Goal: Transaction & Acquisition: Purchase product/service

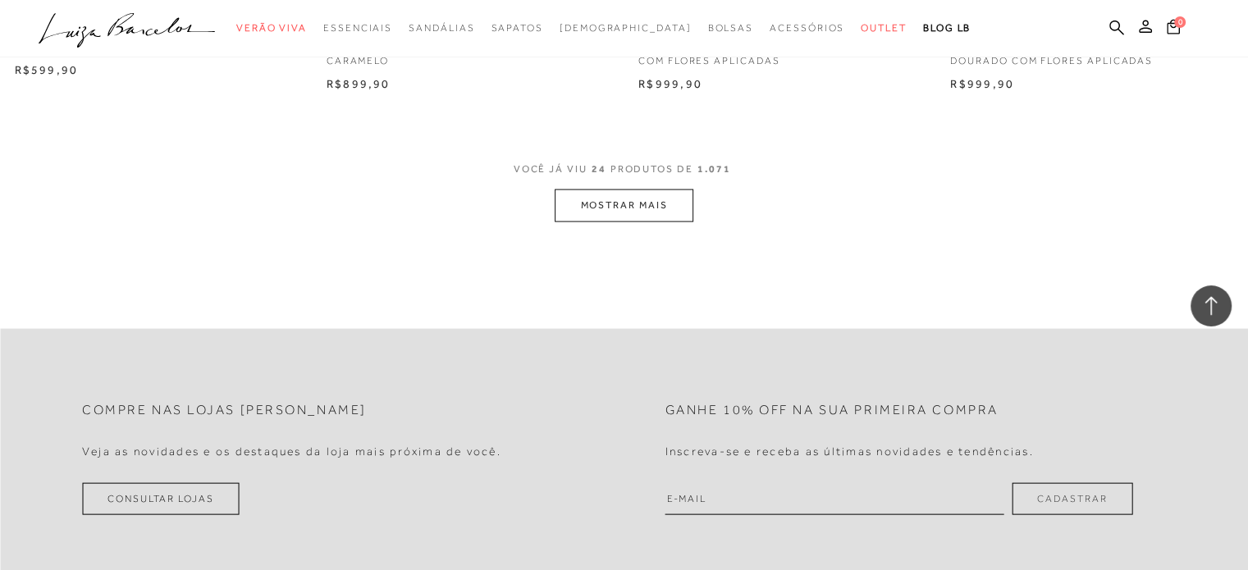
scroll to position [3199, 0]
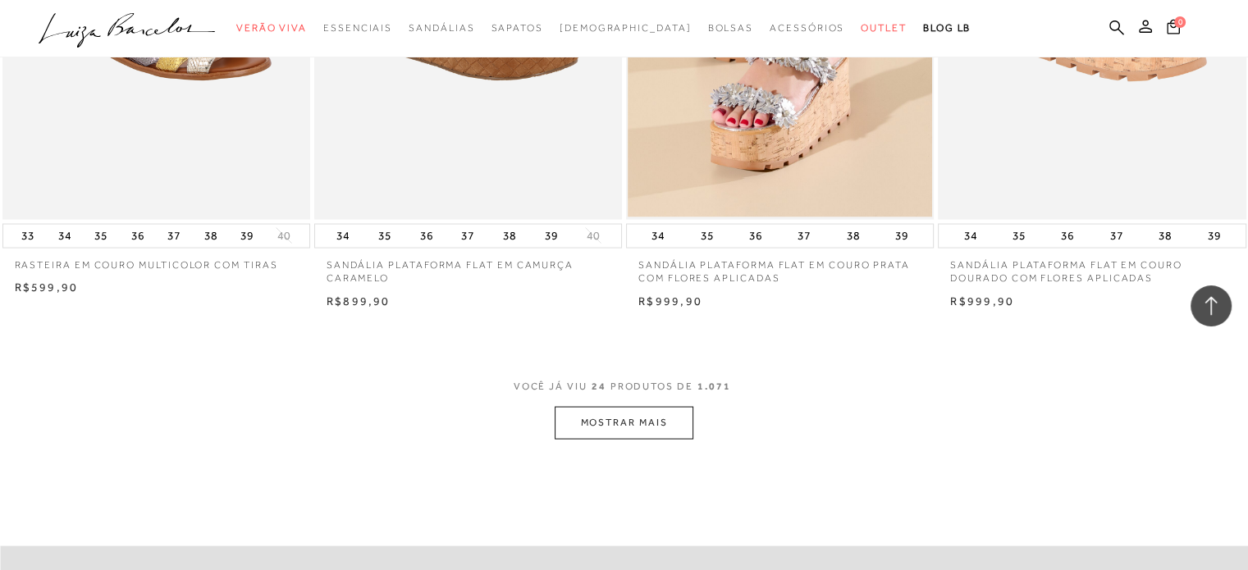
click at [679, 427] on button "MOSTRAR MAIS" at bounding box center [623, 423] width 138 height 32
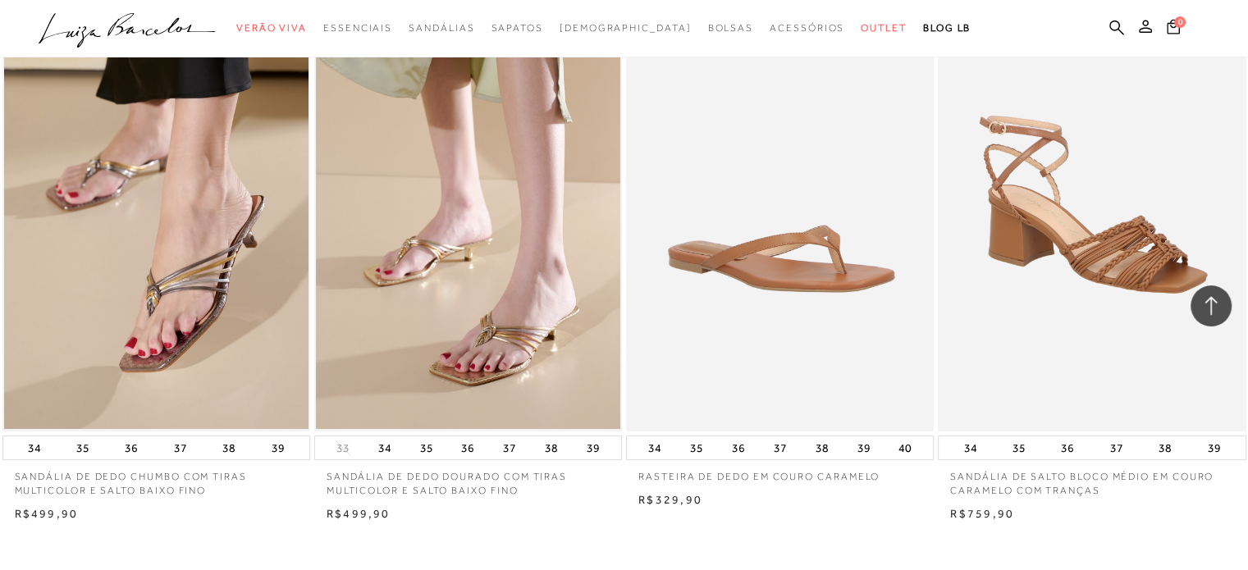
scroll to position [6890, 0]
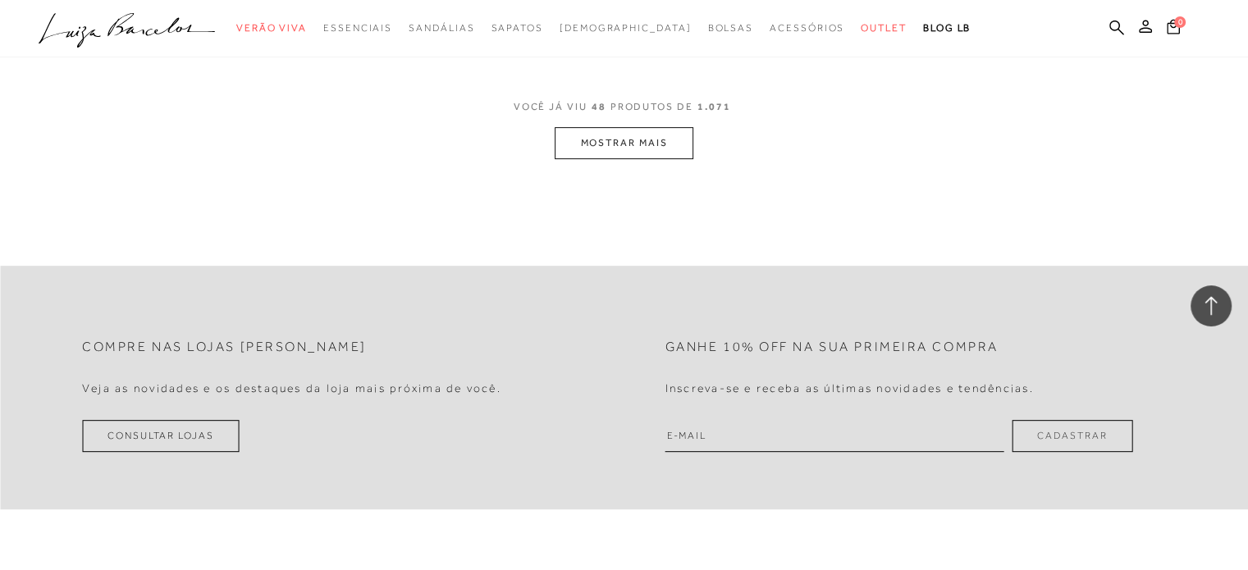
click at [650, 150] on button "MOSTRAR MAIS" at bounding box center [623, 143] width 138 height 32
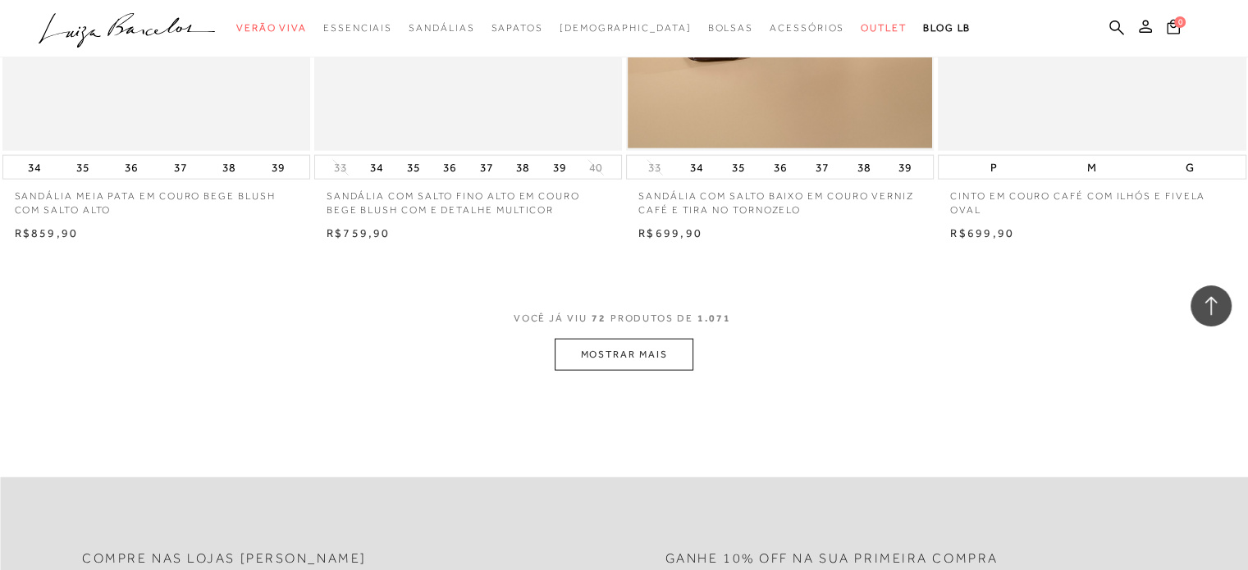
scroll to position [10334, 0]
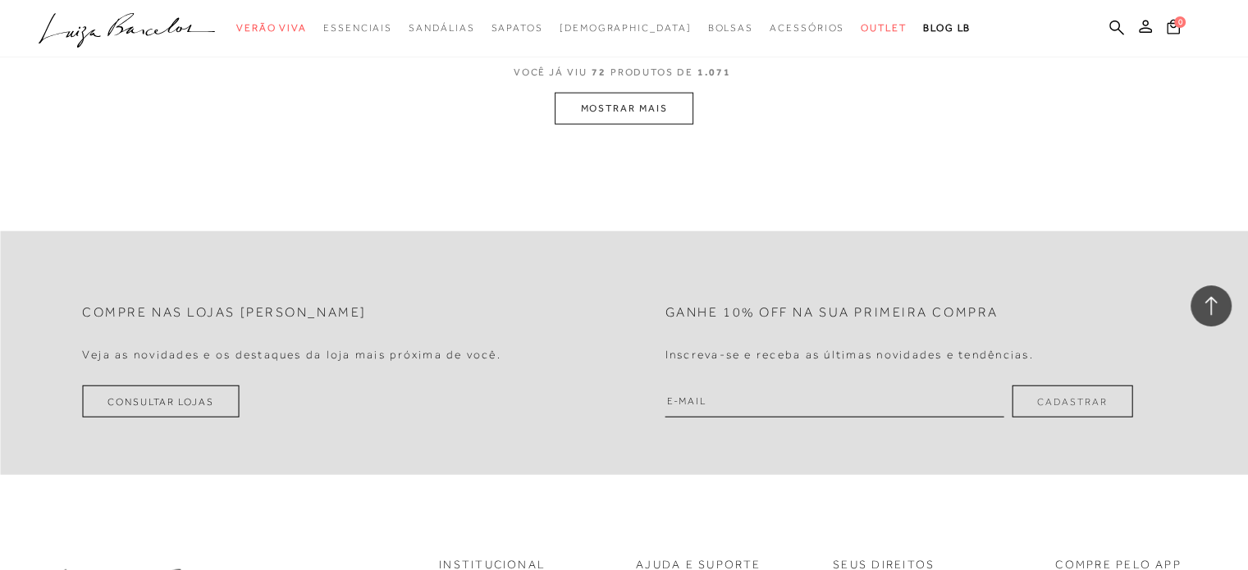
click at [599, 98] on button "MOSTRAR MAIS" at bounding box center [623, 109] width 138 height 32
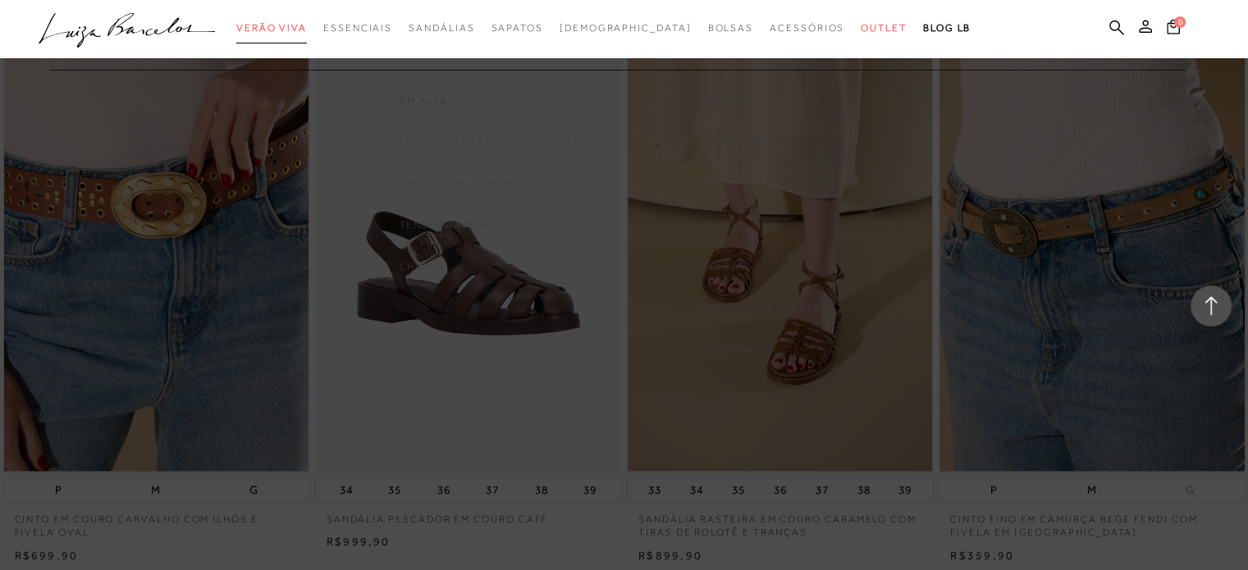
scroll to position [13773, 0]
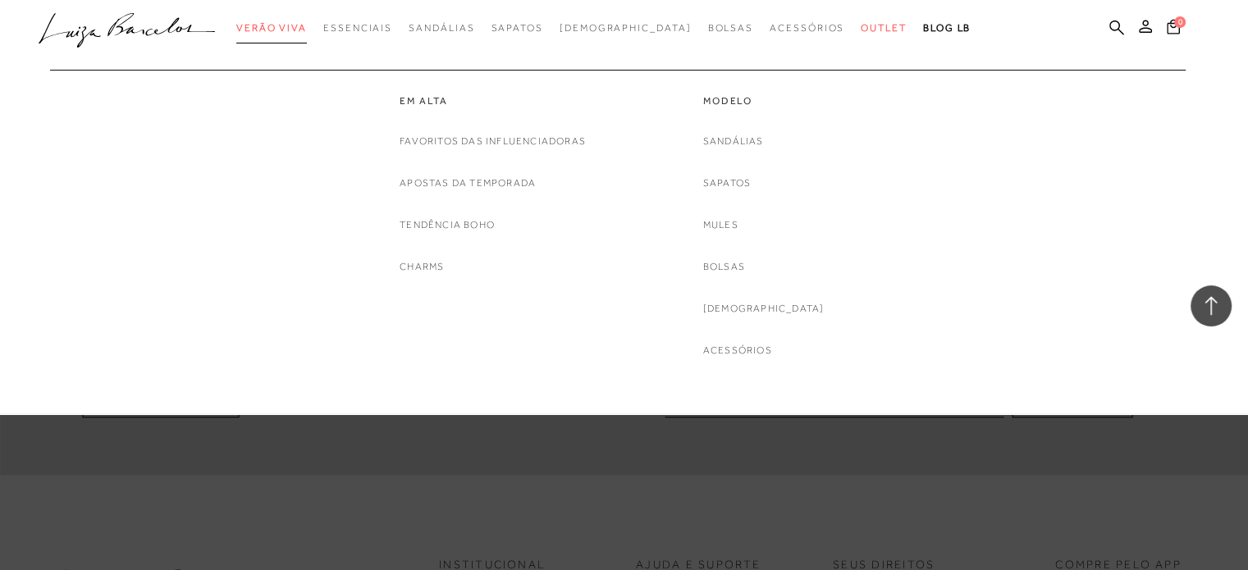
click at [307, 28] on span "Verão Viva" at bounding box center [271, 27] width 71 height 11
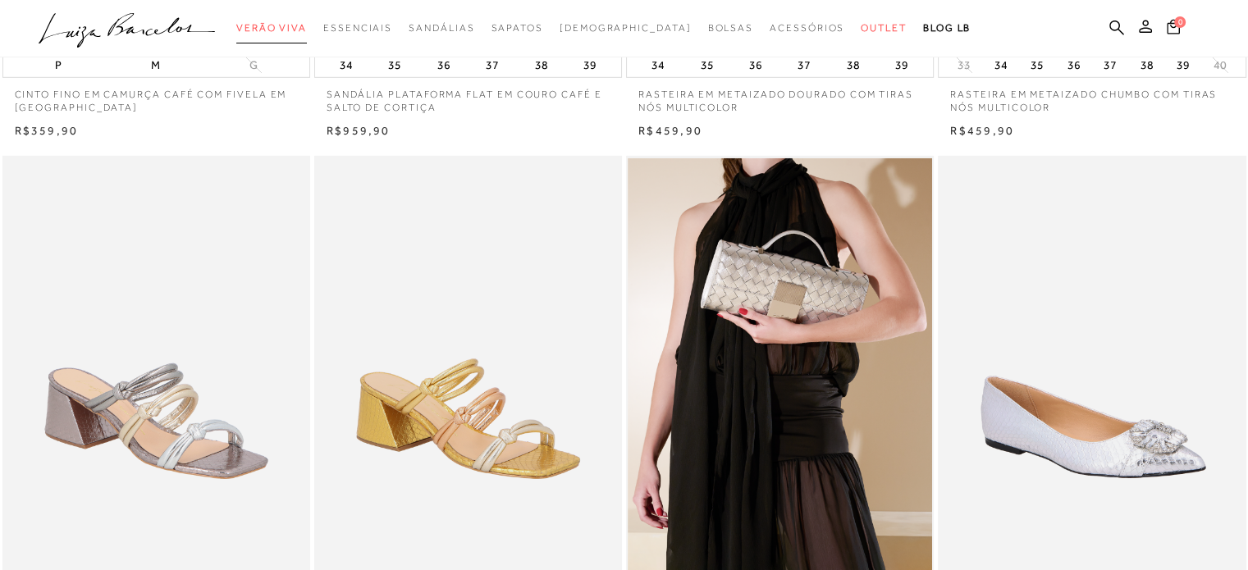
scroll to position [0, 0]
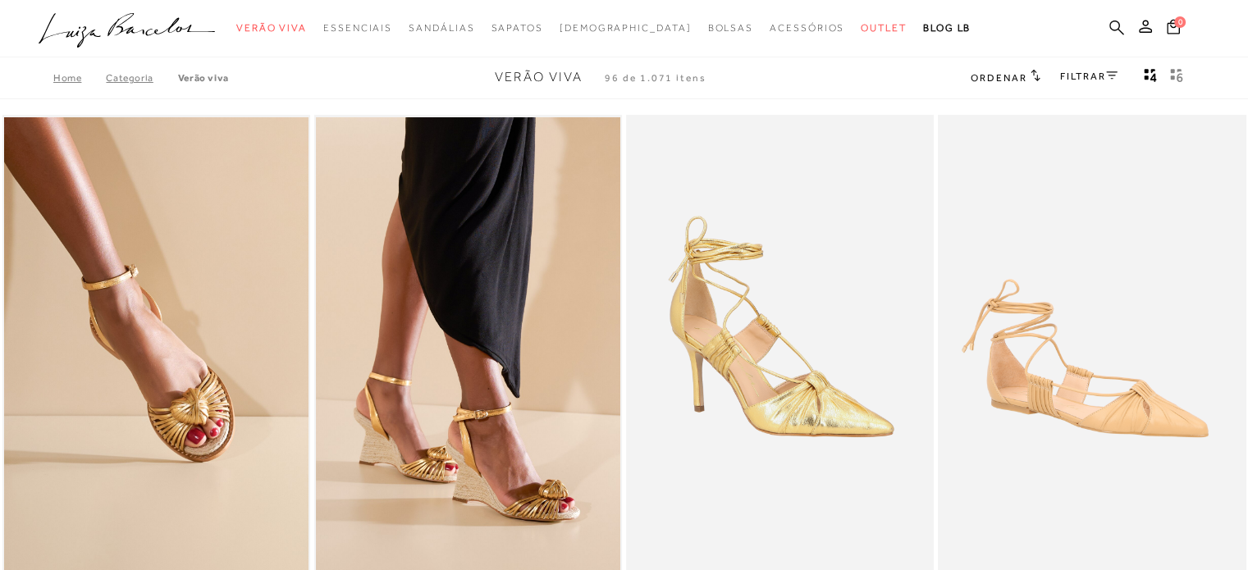
click at [1116, 23] on icon at bounding box center [1116, 28] width 15 height 16
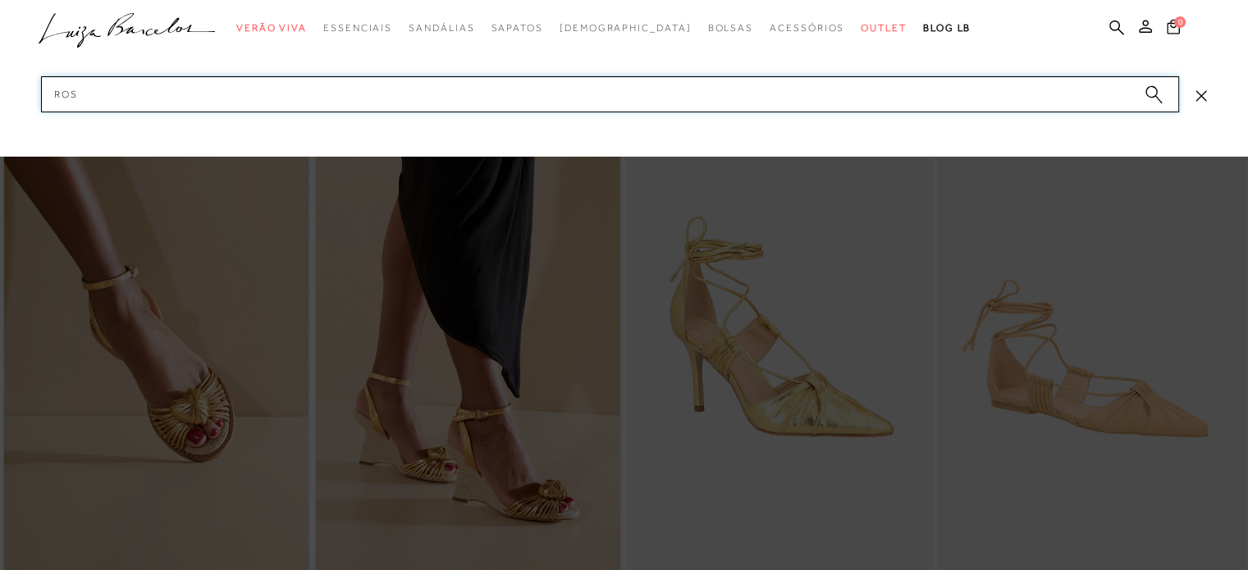
type input "rosa"
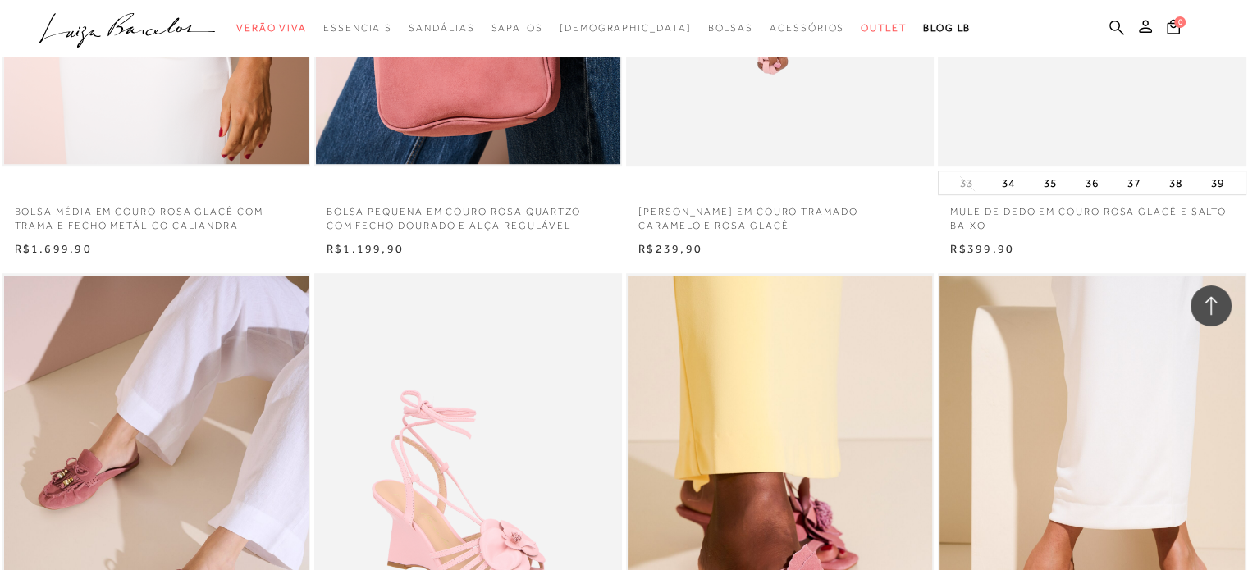
scroll to position [1066, 0]
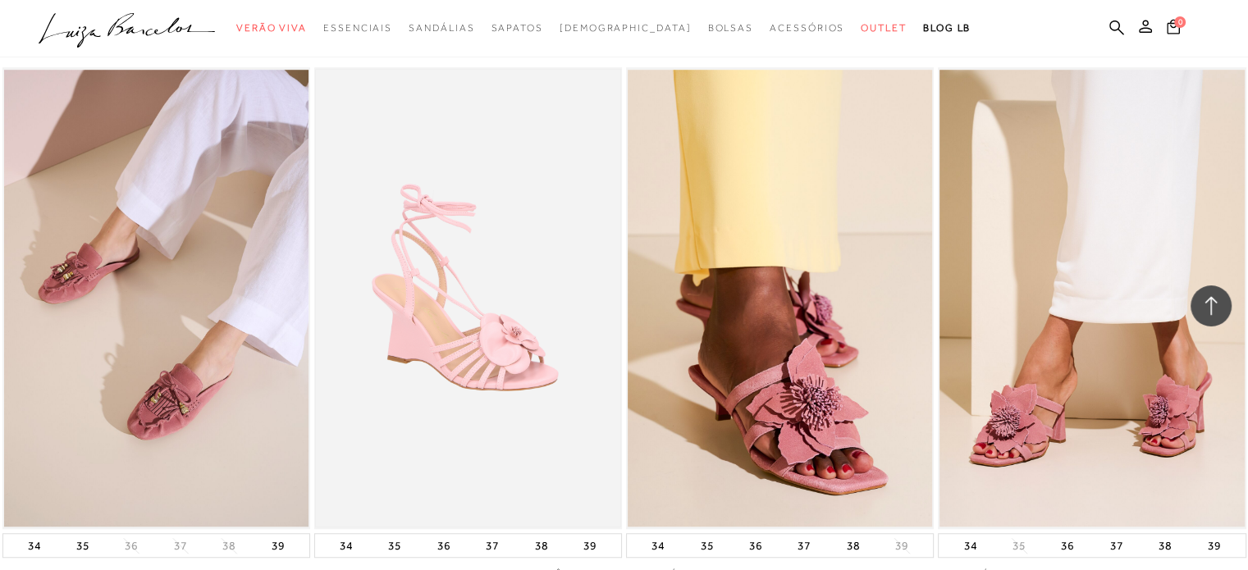
click at [505, 340] on img at bounding box center [468, 298] width 304 height 457
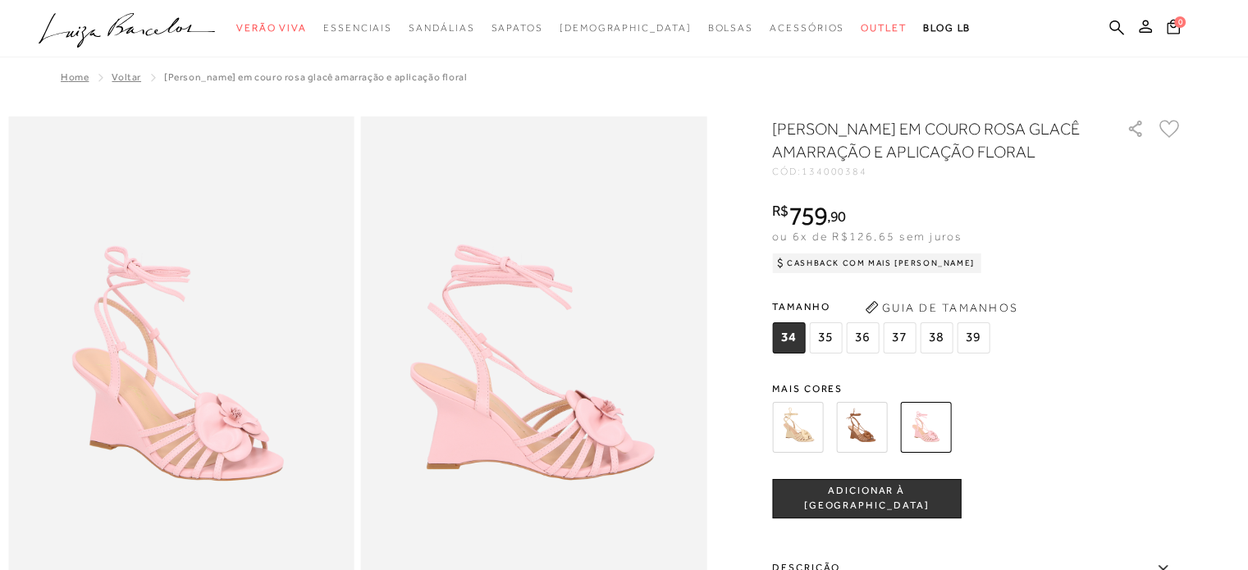
click at [808, 449] on img at bounding box center [797, 427] width 51 height 51
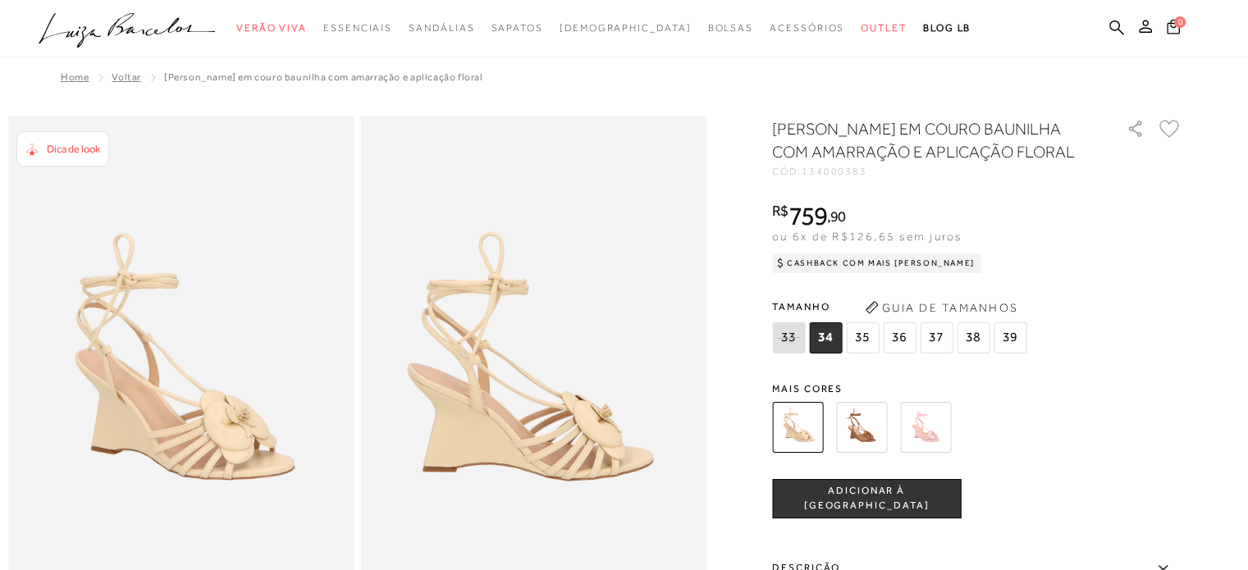
click at [947, 438] on img at bounding box center [925, 427] width 51 height 51
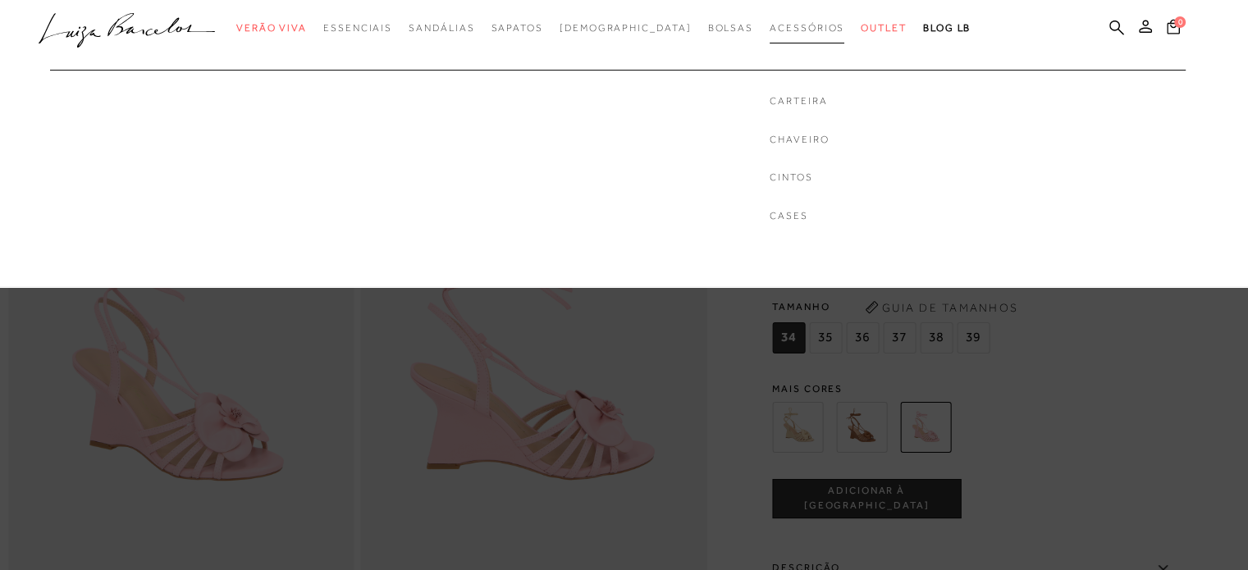
click at [769, 19] on link "Acessórios" at bounding box center [806, 28] width 75 height 30
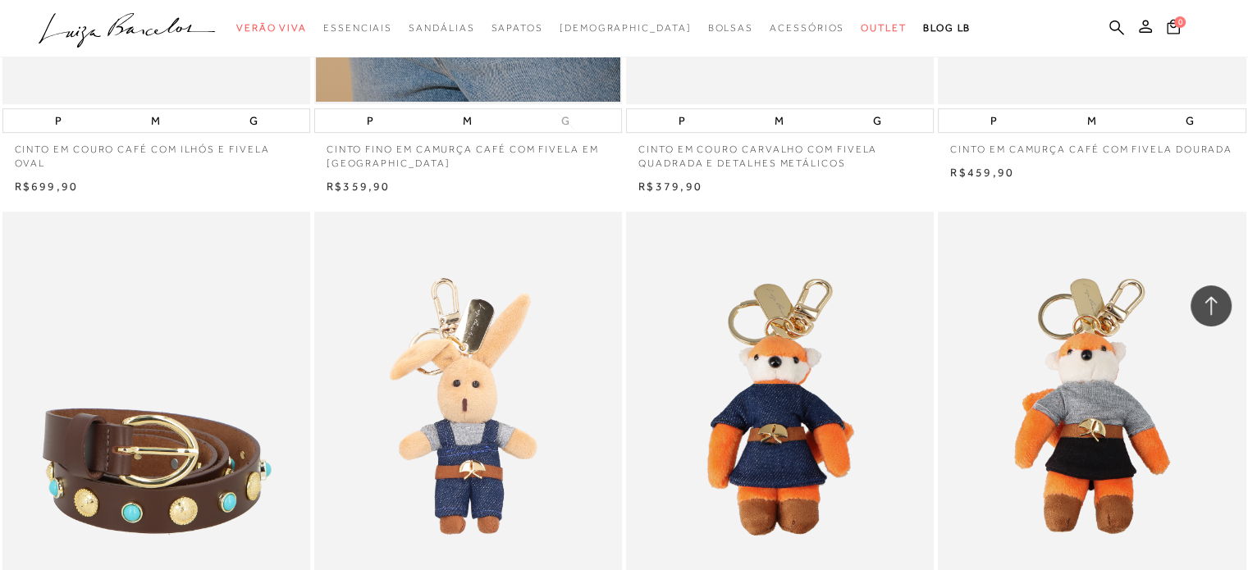
scroll to position [1143, 0]
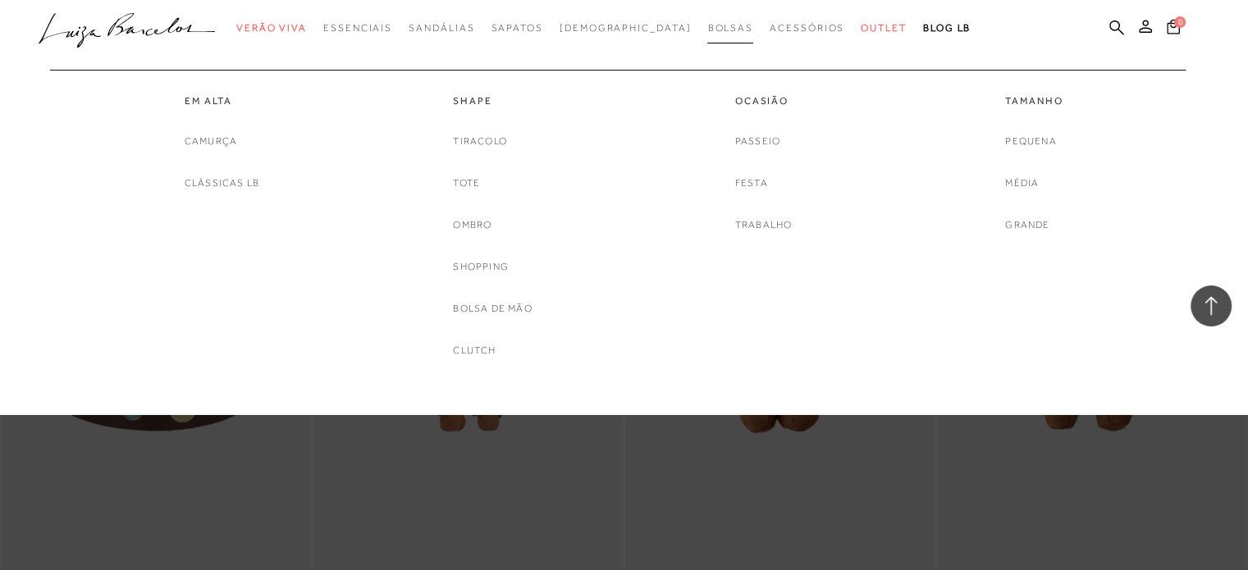
click at [707, 16] on link "Bolsas" at bounding box center [730, 28] width 46 height 30
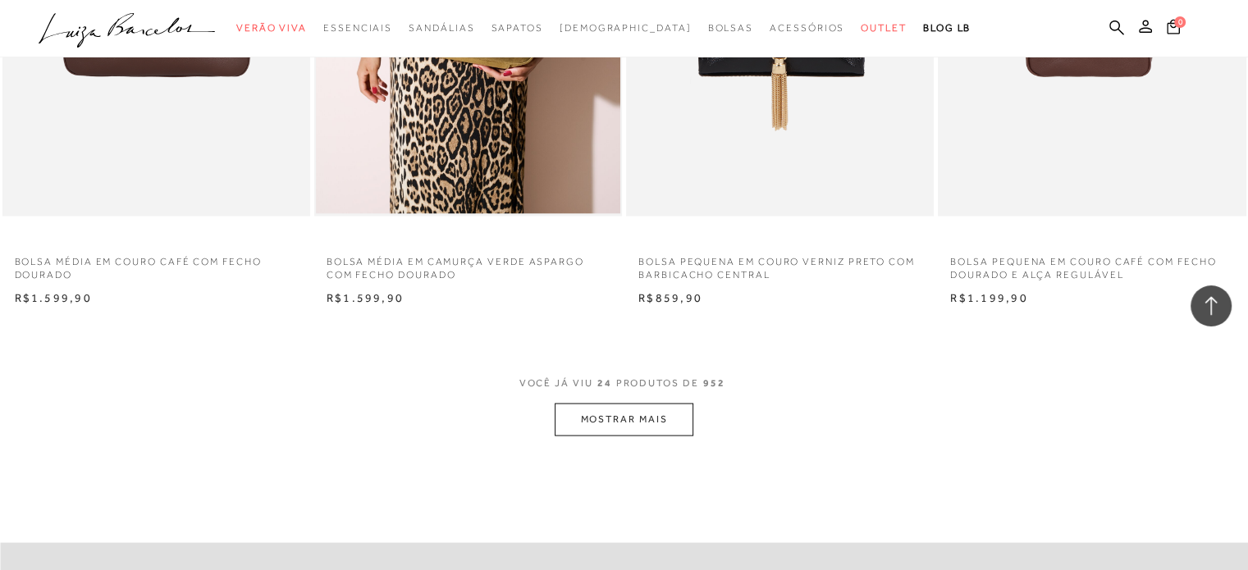
scroll to position [3281, 0]
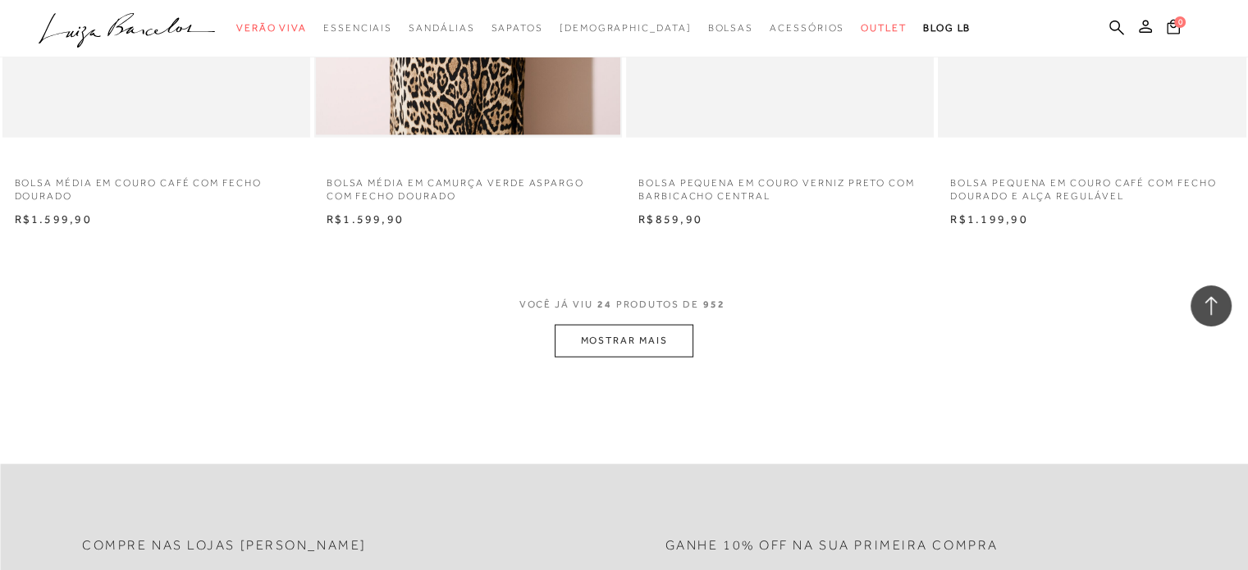
click at [645, 346] on button "MOSTRAR MAIS" at bounding box center [623, 341] width 138 height 32
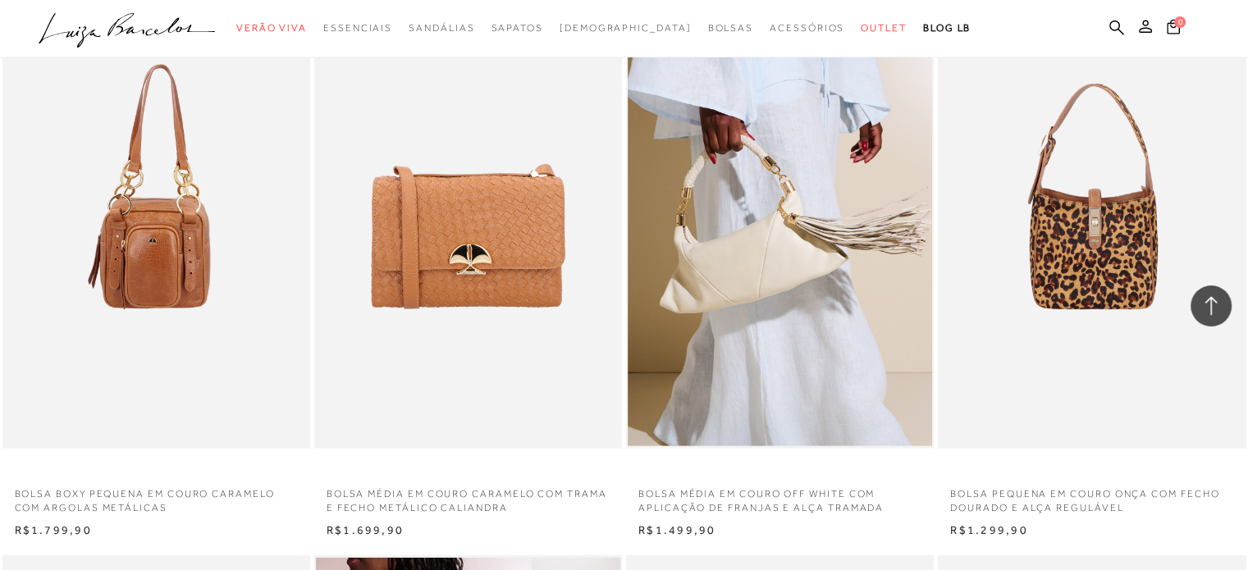
scroll to position [4347, 0]
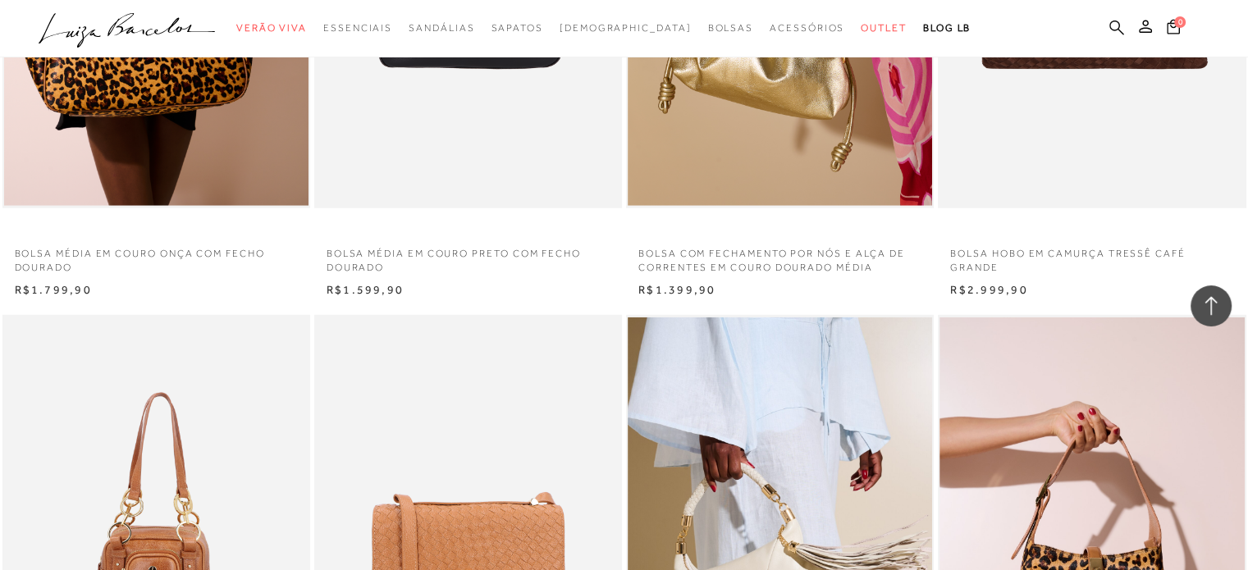
click at [1116, 29] on icon at bounding box center [1116, 27] width 15 height 15
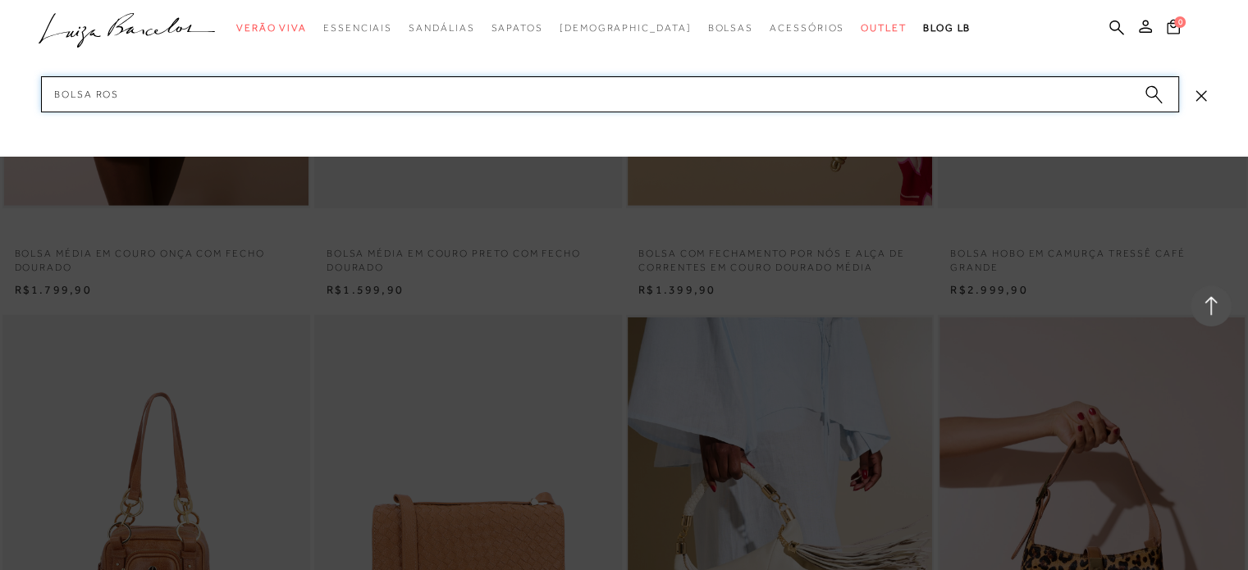
type input "bolsa rosa"
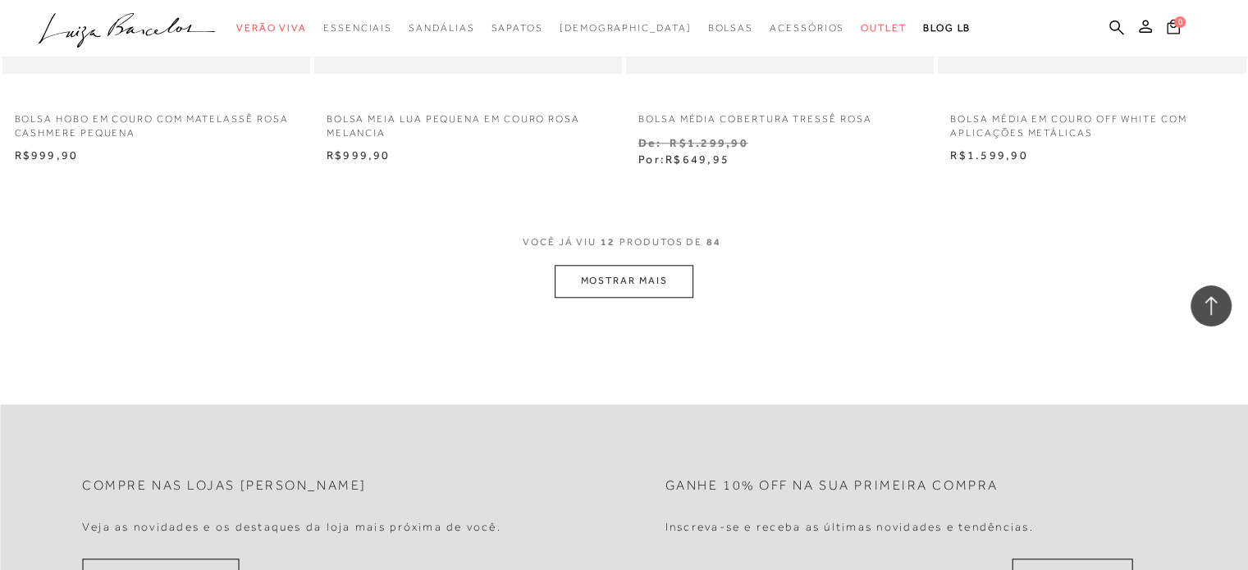
scroll to position [1722, 0]
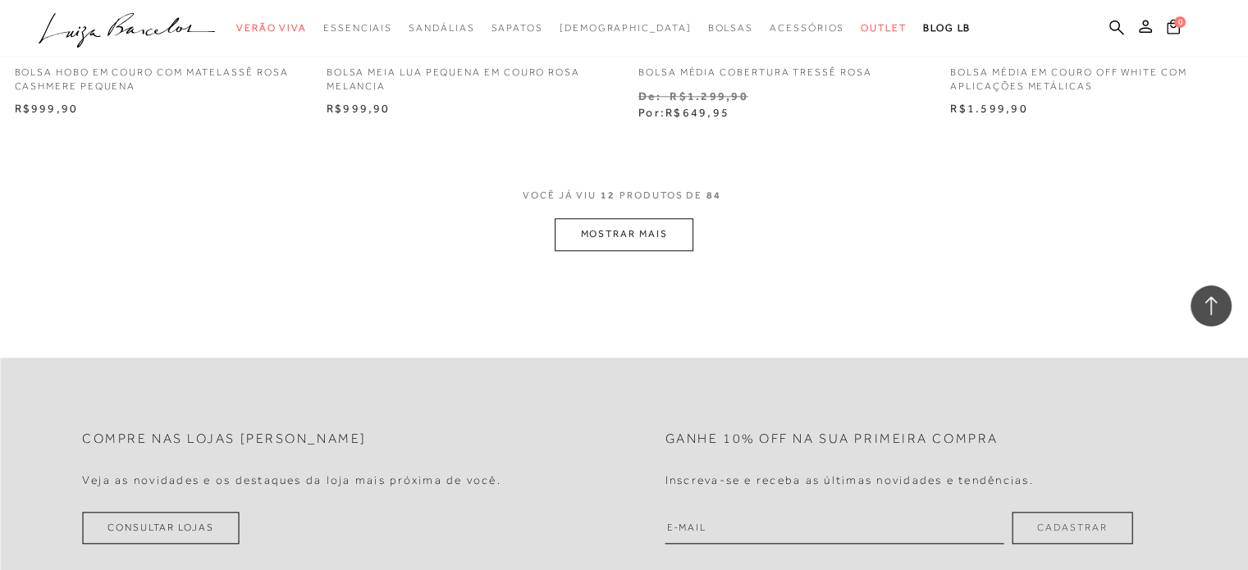
click at [572, 232] on button "MOSTRAR MAIS" at bounding box center [623, 234] width 138 height 32
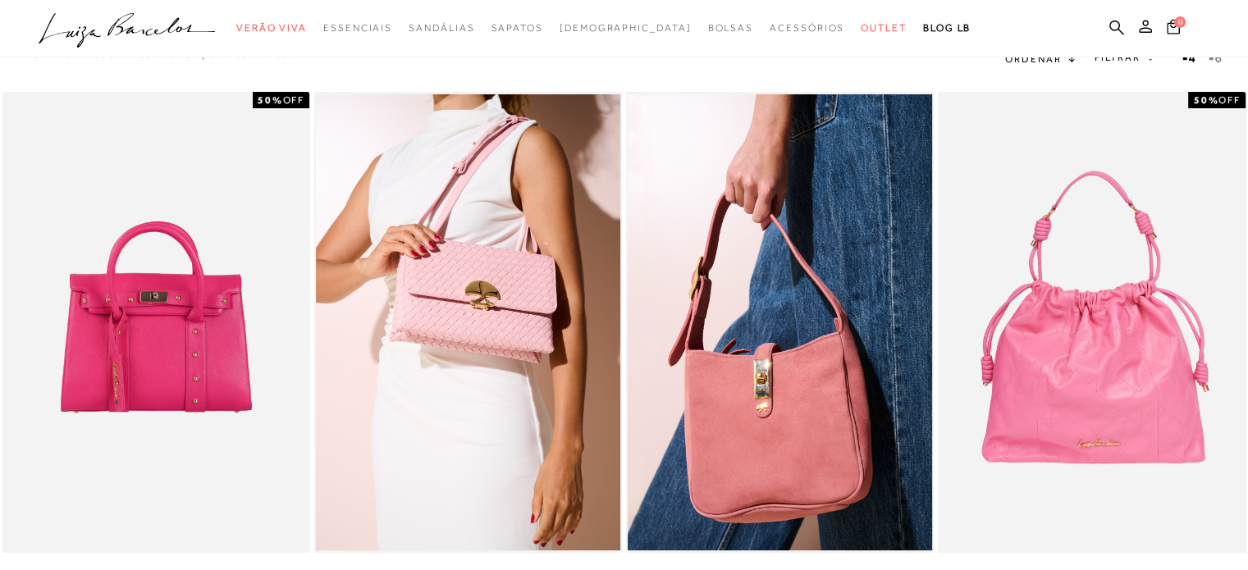
scroll to position [0, 0]
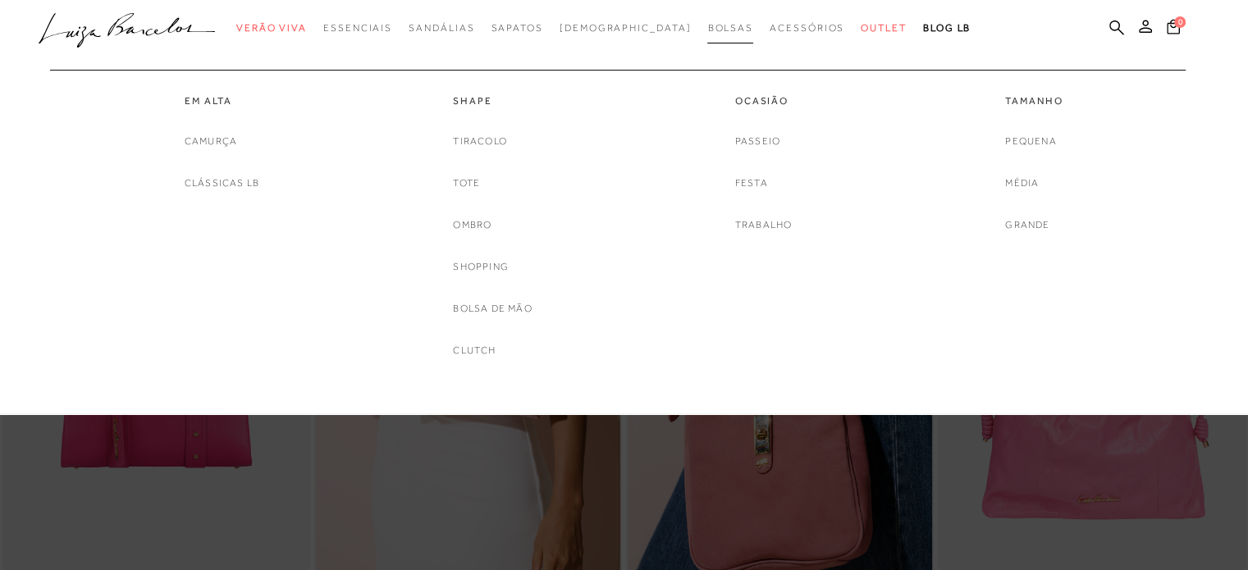
click at [707, 31] on span "Bolsas" at bounding box center [730, 27] width 46 height 11
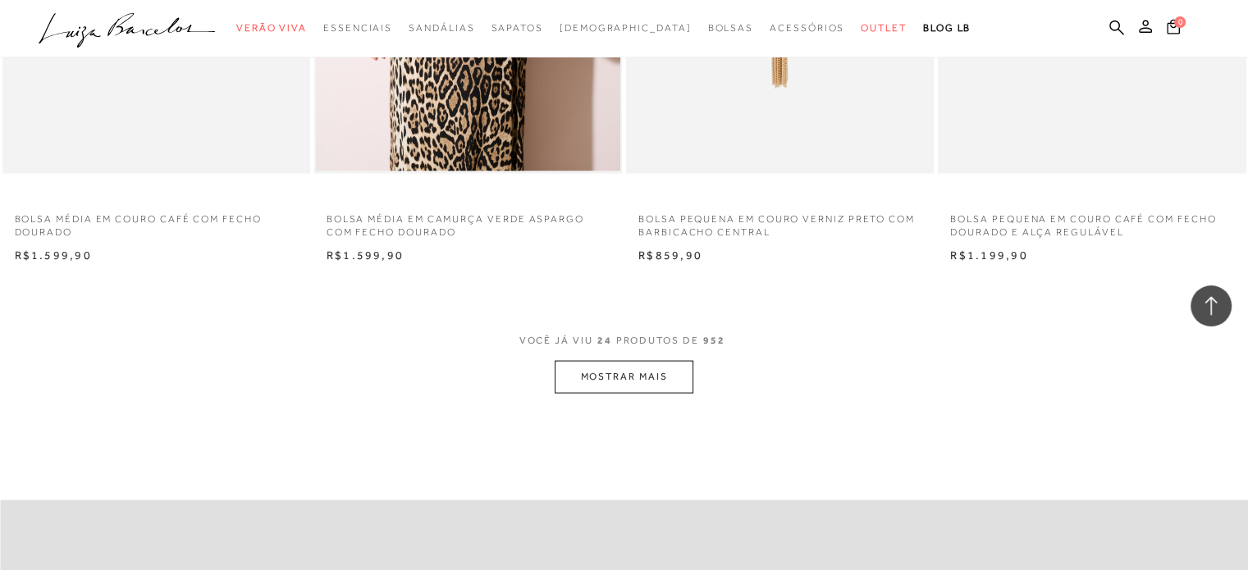
scroll to position [3281, 0]
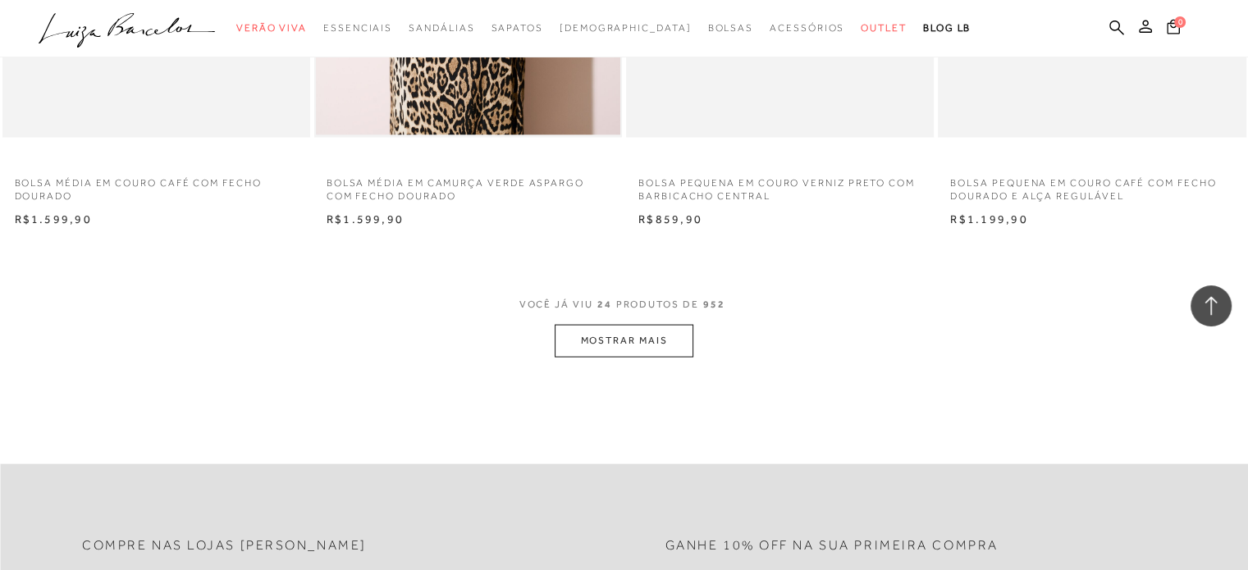
click at [591, 350] on button "MOSTRAR MAIS" at bounding box center [623, 341] width 138 height 32
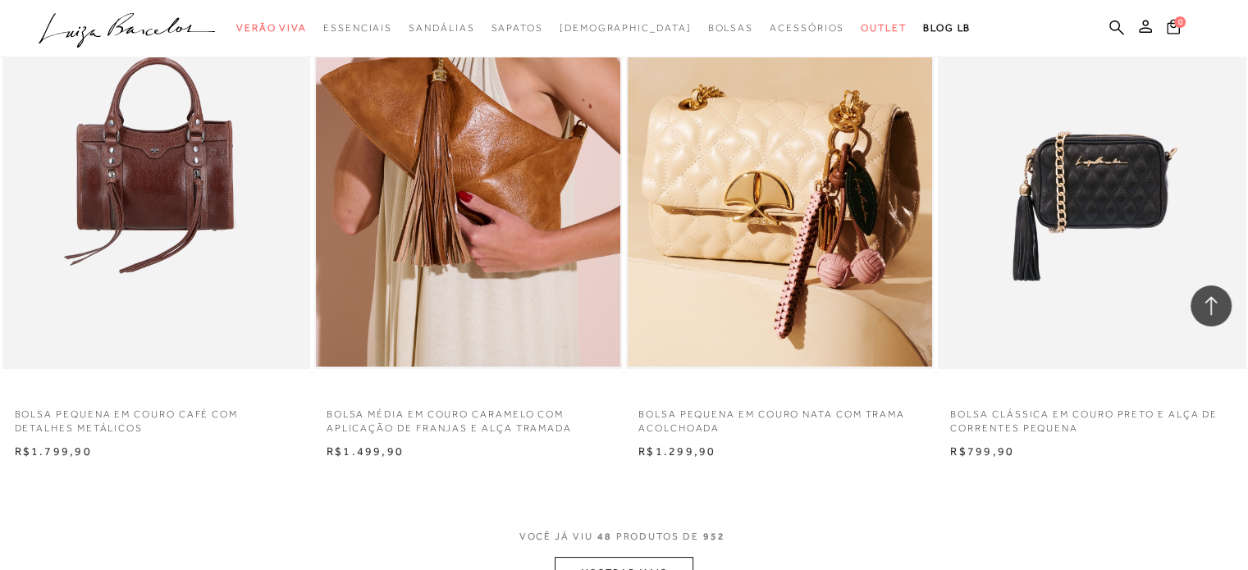
scroll to position [6562, 0]
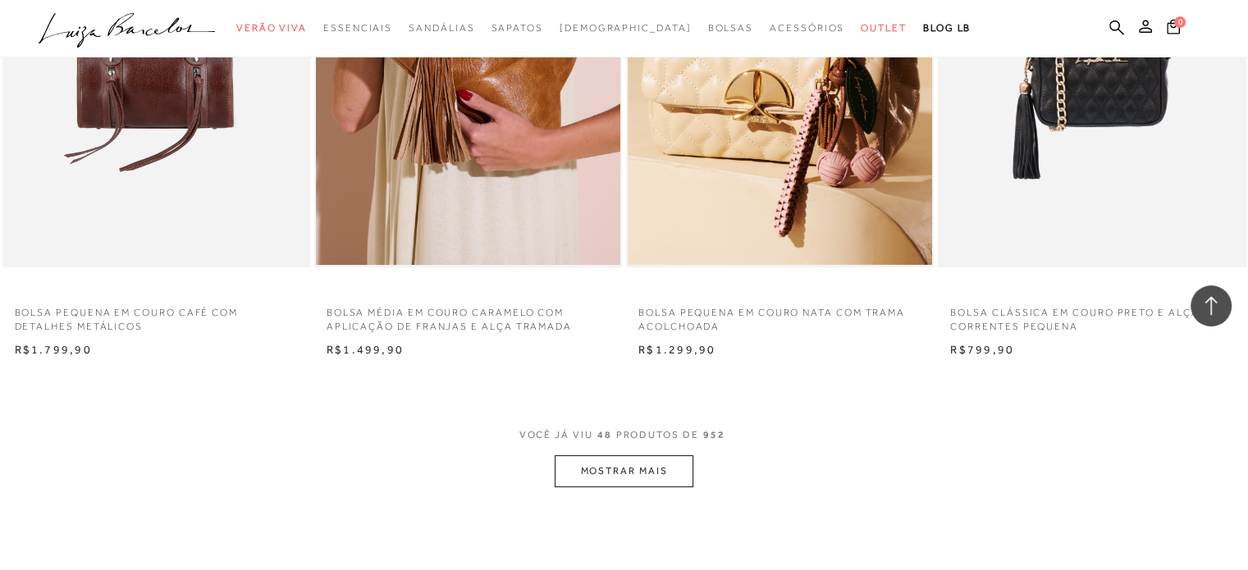
click at [658, 473] on button "MOSTRAR MAIS" at bounding box center [623, 471] width 138 height 32
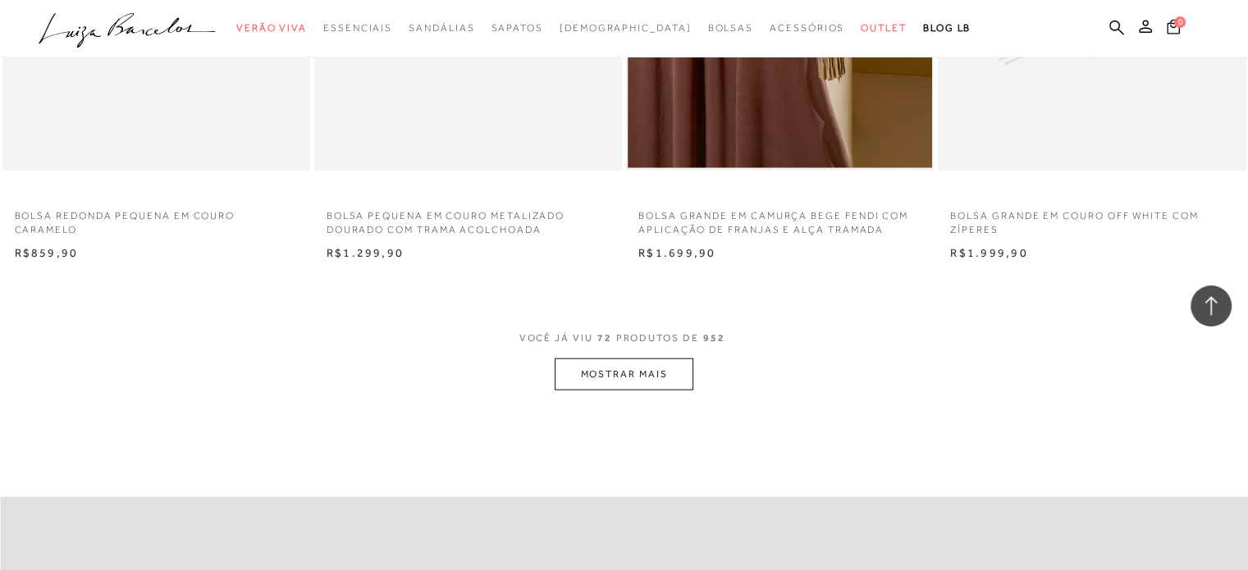
scroll to position [10088, 0]
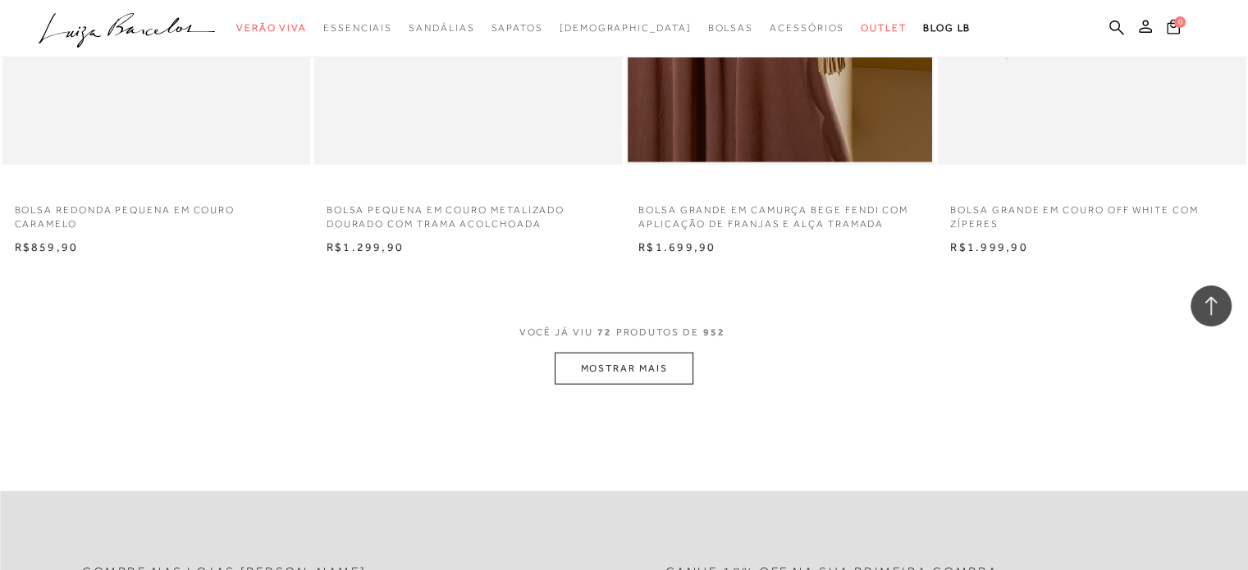
click at [673, 373] on button "MOSTRAR MAIS" at bounding box center [623, 369] width 138 height 32
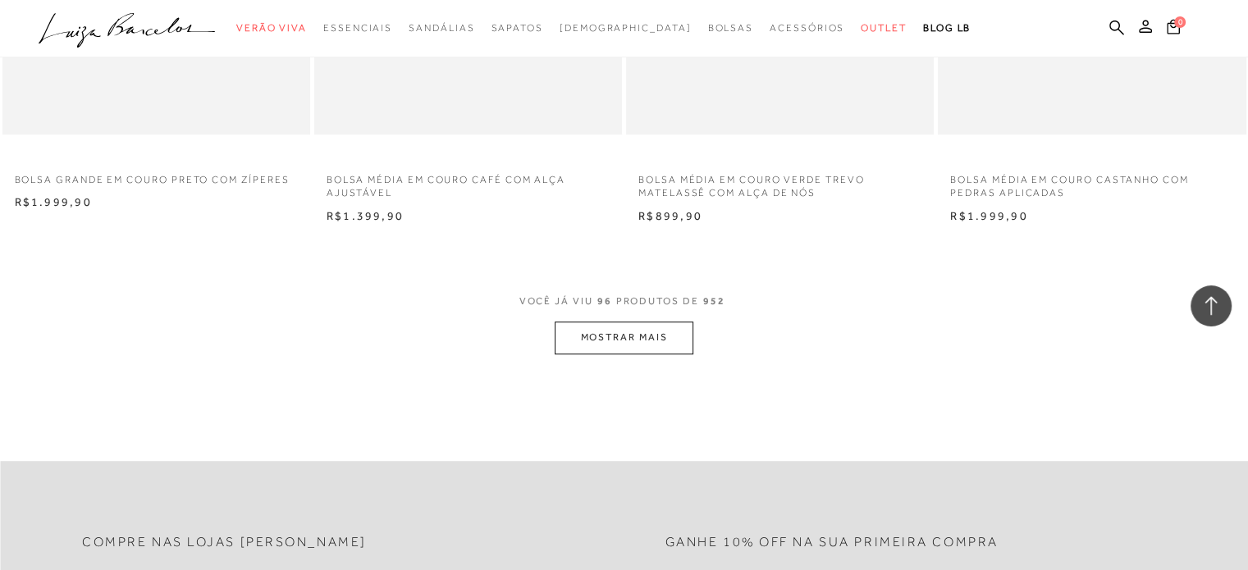
scroll to position [13615, 0]
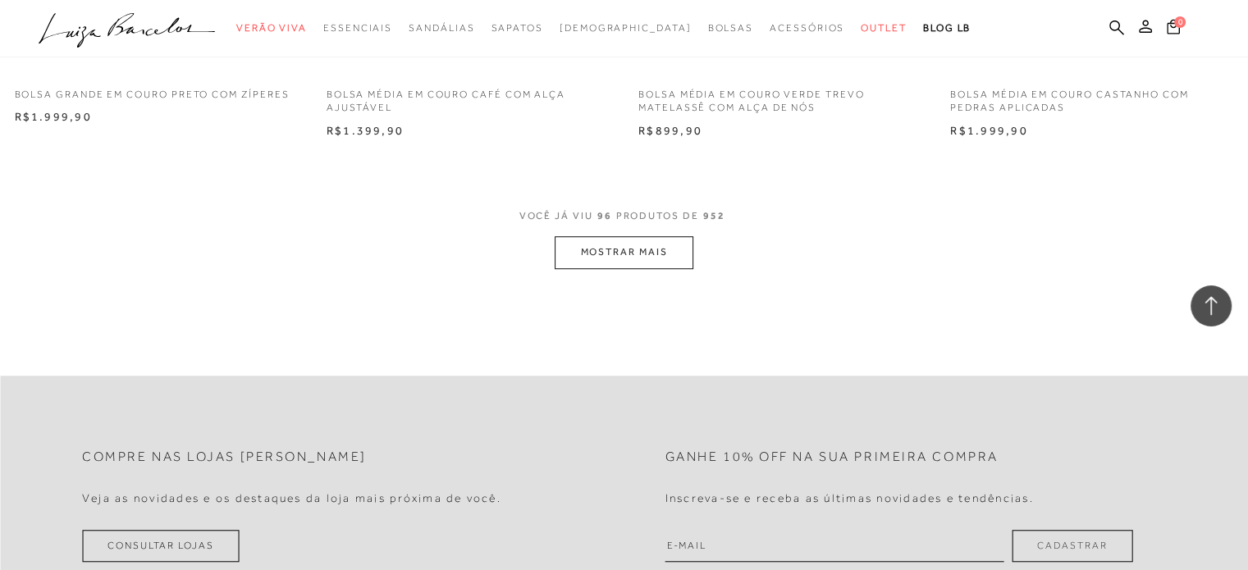
click at [653, 253] on button "MOSTRAR MAIS" at bounding box center [623, 252] width 138 height 32
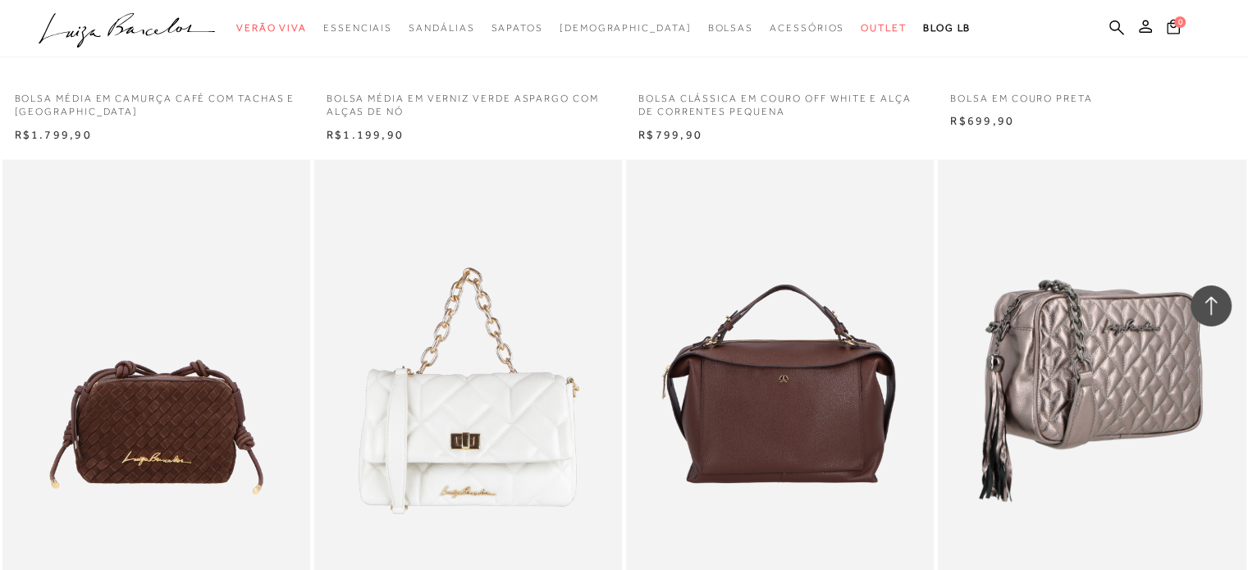
scroll to position [15994, 0]
